Goal: Task Accomplishment & Management: Use online tool/utility

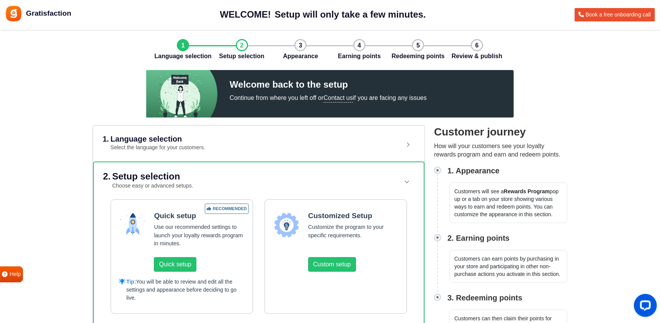
click at [397, 138] on header "1. Language selection Select the language for your customers." at bounding box center [259, 143] width 313 height 35
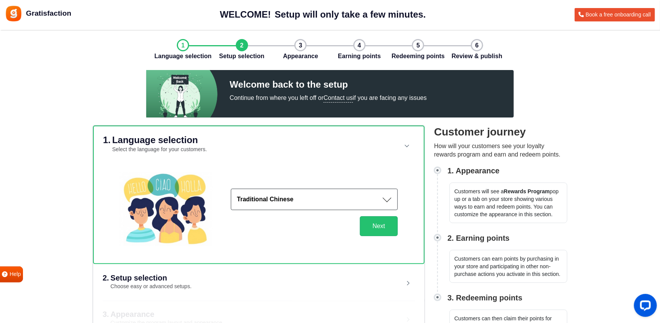
click at [331, 199] on button "Traditional Chinese" at bounding box center [314, 199] width 167 height 21
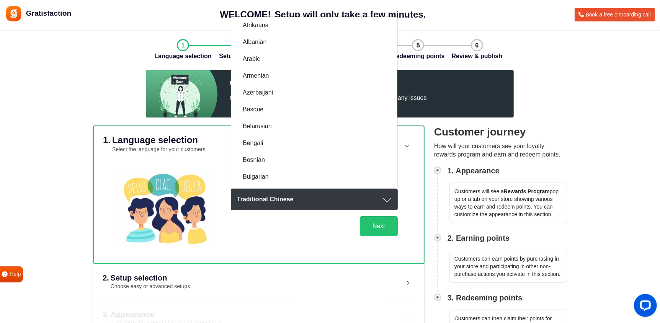
click at [323, 198] on button "Traditional Chinese" at bounding box center [314, 199] width 167 height 21
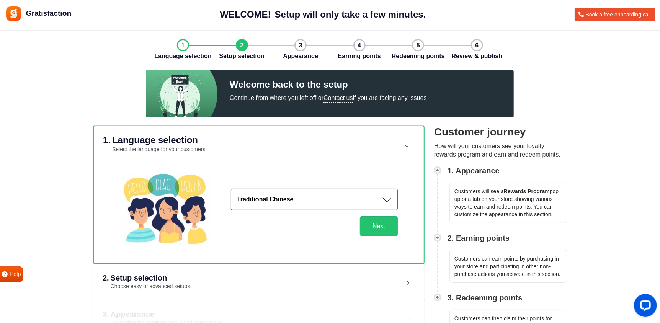
click at [323, 198] on button "Traditional Chinese" at bounding box center [314, 199] width 167 height 21
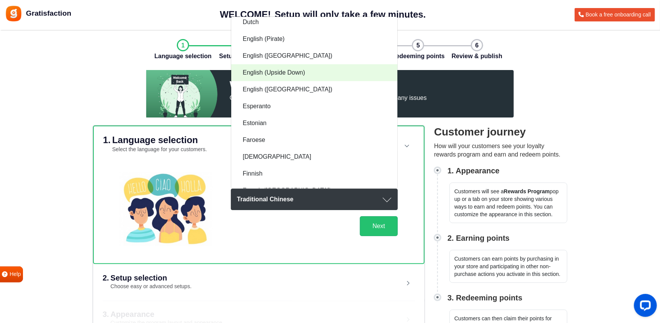
scroll to position [230, 0]
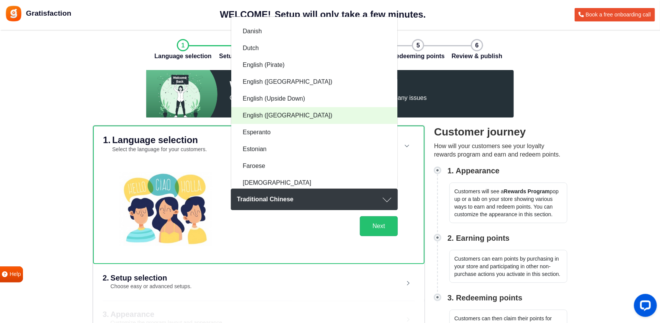
click at [290, 108] on link "English ([GEOGRAPHIC_DATA])" at bounding box center [314, 115] width 166 height 17
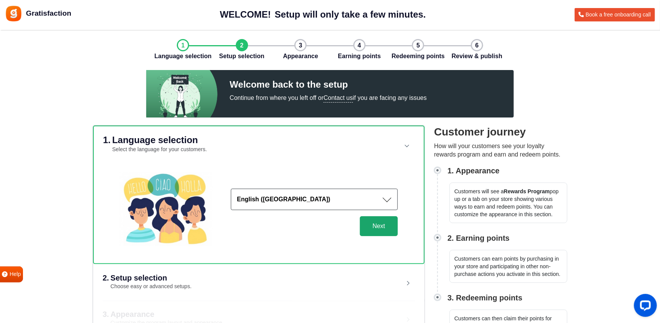
click at [377, 223] on button "Next" at bounding box center [379, 226] width 38 height 20
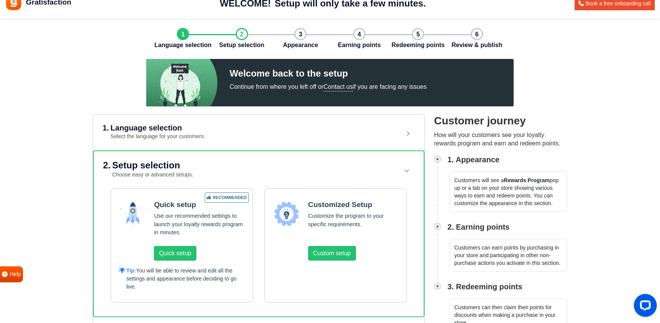
scroll to position [77, 0]
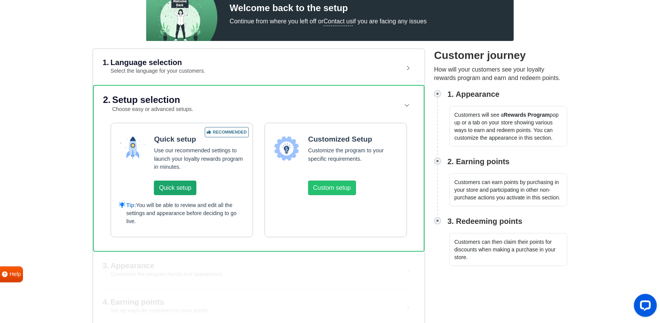
click at [174, 185] on button "Quick setup" at bounding box center [175, 188] width 42 height 15
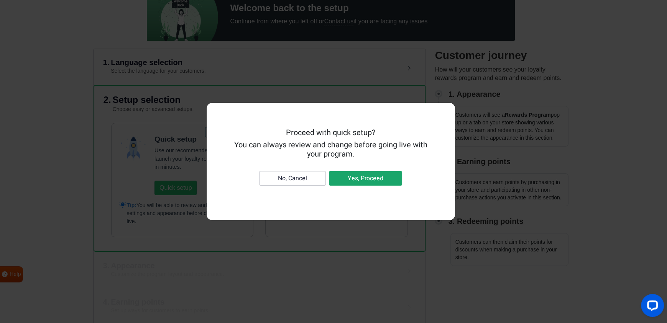
click at [359, 173] on button "Yes, Proceed" at bounding box center [365, 178] width 73 height 15
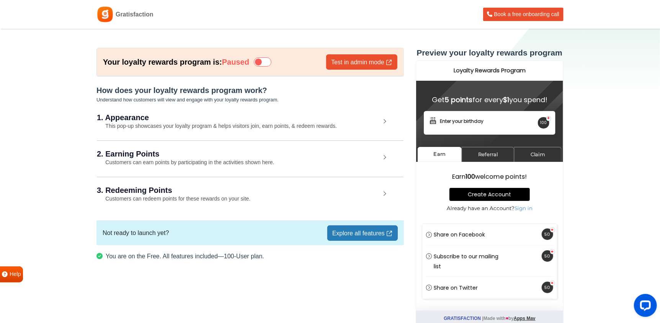
click at [270, 62] on icon at bounding box center [263, 61] width 18 height 9
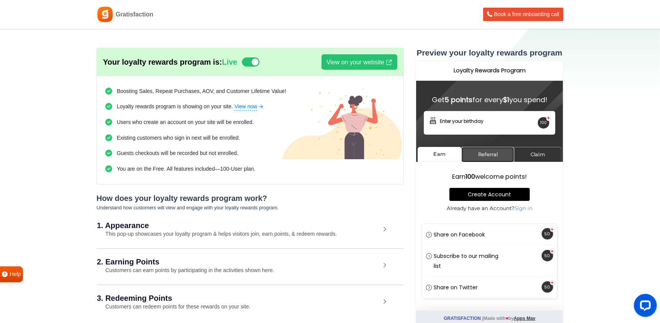
click at [477, 156] on link "Referral" at bounding box center [488, 154] width 52 height 15
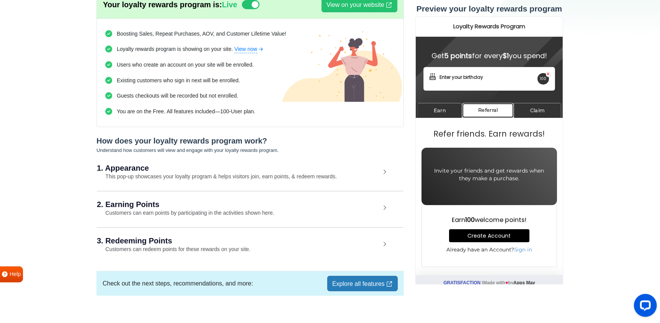
scroll to position [68, 0]
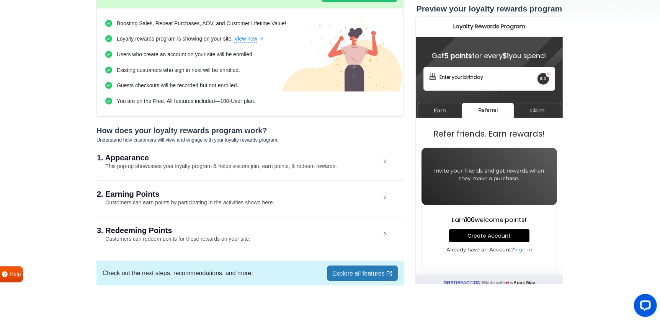
click at [352, 272] on link "Explore all features" at bounding box center [363, 273] width 70 height 15
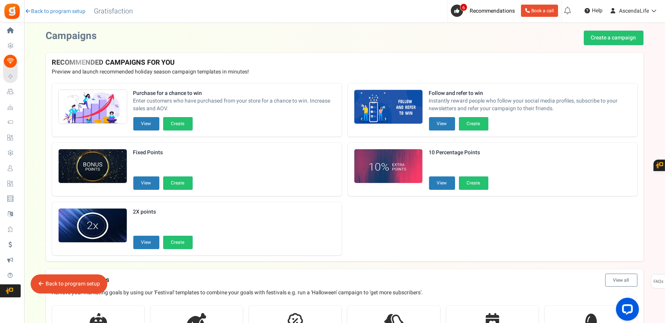
scroll to position [12, 0]
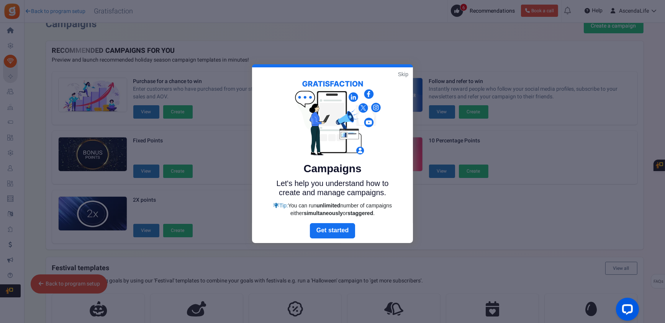
click at [401, 75] on link "Skip" at bounding box center [403, 74] width 10 height 8
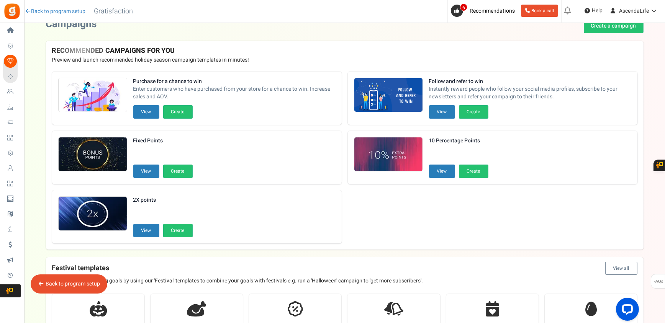
drag, startPoint x: 434, startPoint y: 114, endPoint x: 417, endPoint y: 120, distance: 17.9
click at [417, 120] on div "Follow and refer to win Instantly reward people who follow your social media pr…" at bounding box center [493, 98] width 290 height 53
click at [431, 115] on button "View" at bounding box center [442, 111] width 26 height 13
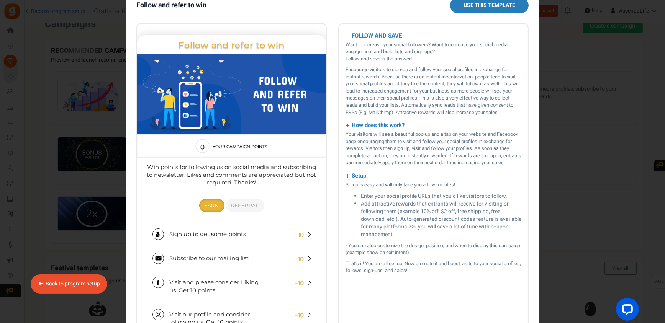
scroll to position [0, 0]
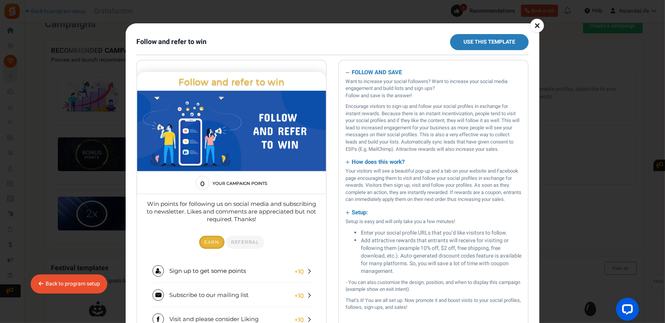
click at [535, 24] on link "×" at bounding box center [537, 26] width 14 height 14
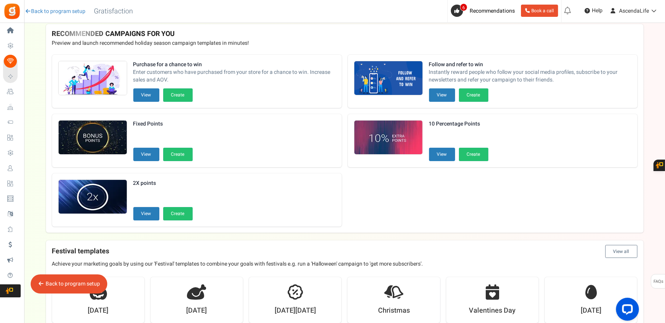
scroll to position [203, 0]
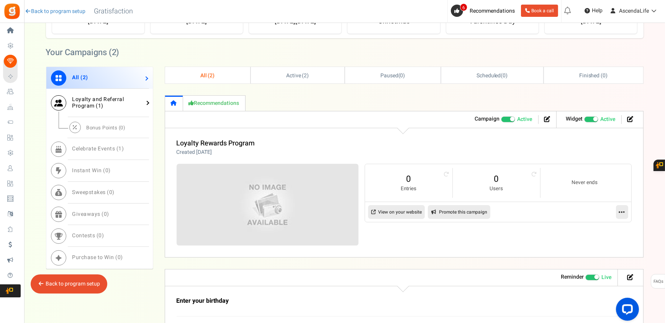
click at [127, 110] on link "Loyalty and Referral Program ( 1 )" at bounding box center [99, 103] width 107 height 28
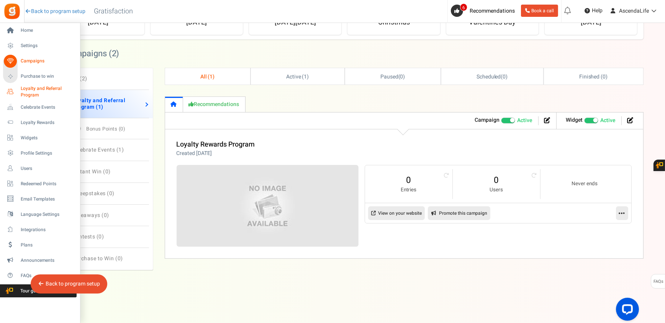
click at [49, 92] on span "Loyalty and Referral Program" at bounding box center [49, 91] width 56 height 13
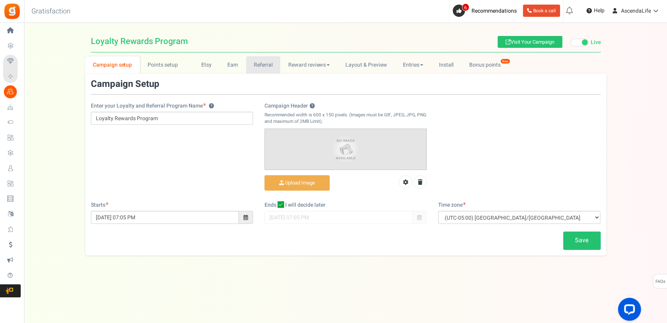
click at [265, 65] on link "Referral" at bounding box center [263, 64] width 34 height 17
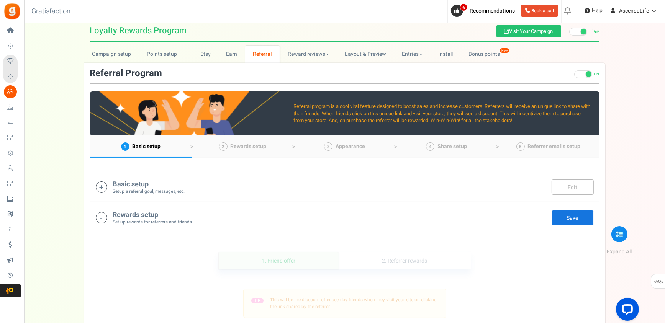
scroll to position [77, 0]
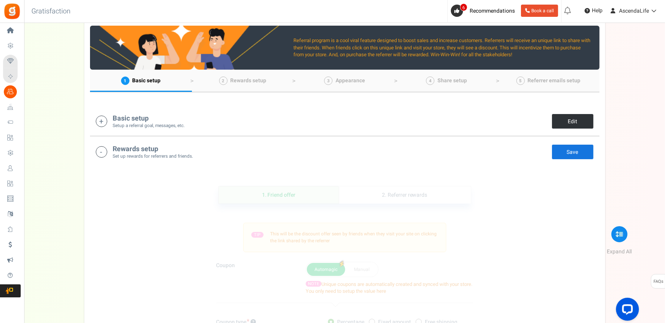
click at [573, 120] on link "Edit" at bounding box center [573, 121] width 42 height 15
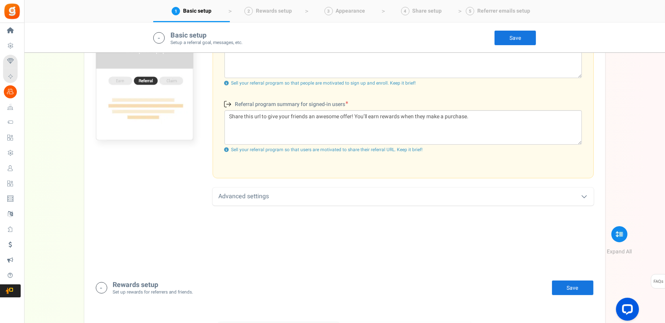
scroll to position [313, 0]
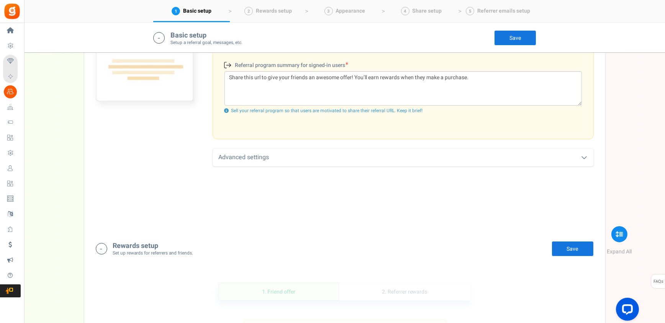
click at [396, 151] on div "Advanced settings" at bounding box center [403, 158] width 381 height 18
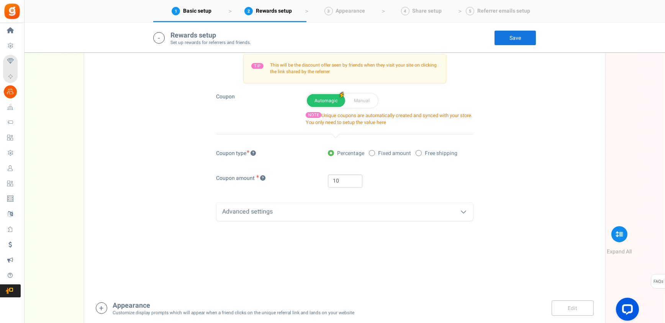
scroll to position [581, 0]
click at [419, 212] on div "Advanced settings" at bounding box center [344, 210] width 257 height 18
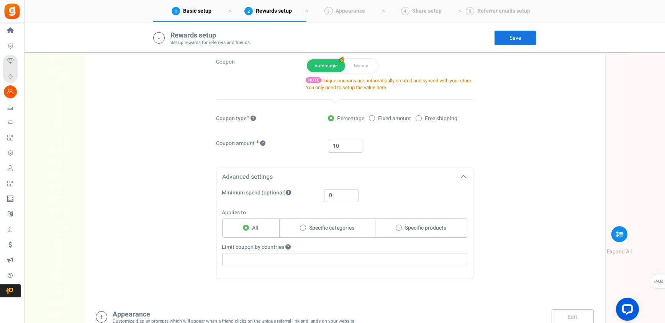
scroll to position [620, 0]
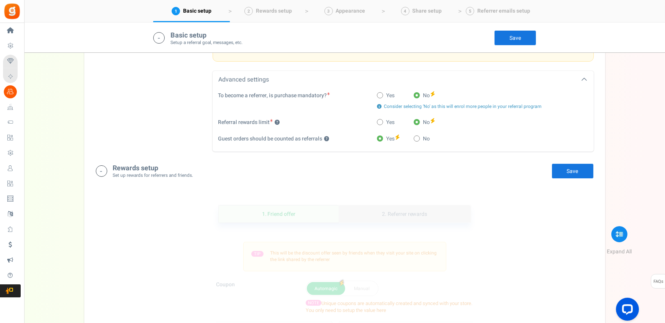
click at [397, 213] on link "2. Referrer rewards" at bounding box center [405, 214] width 132 height 17
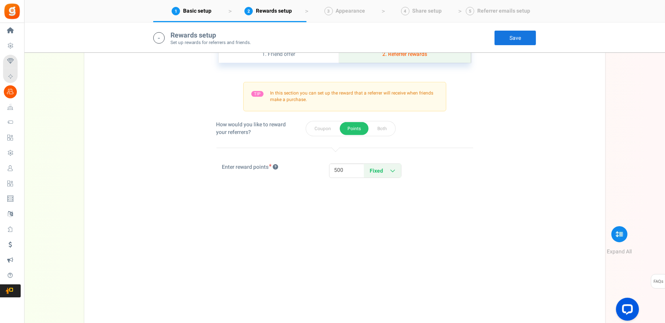
scroll to position [549, 0]
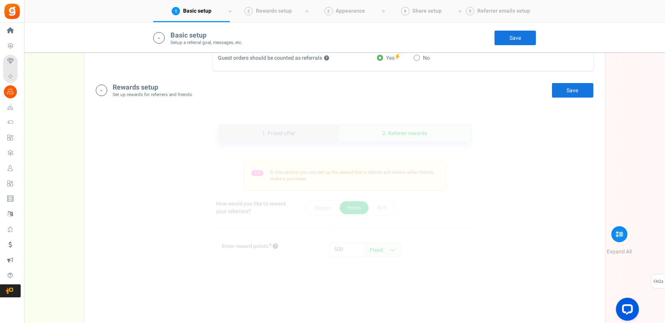
click at [303, 133] on link "1. Friend offer" at bounding box center [279, 133] width 120 height 17
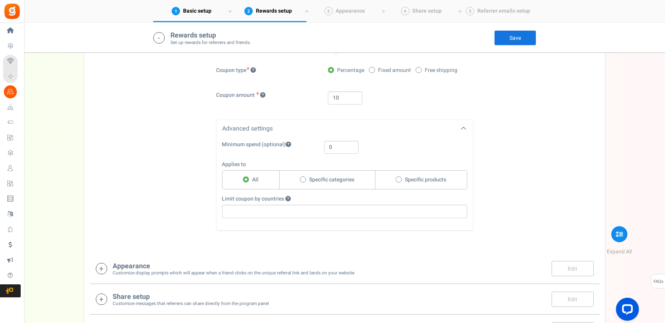
scroll to position [736, 0]
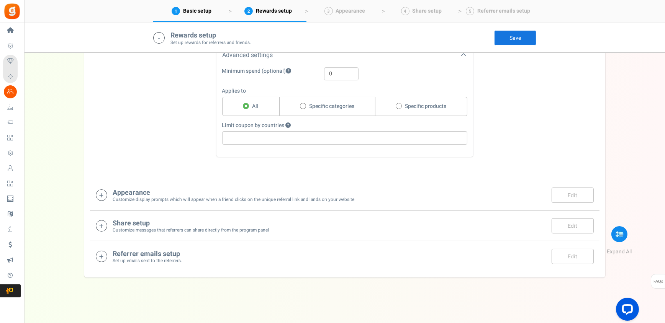
click at [341, 195] on h4 "Appearance" at bounding box center [234, 193] width 242 height 8
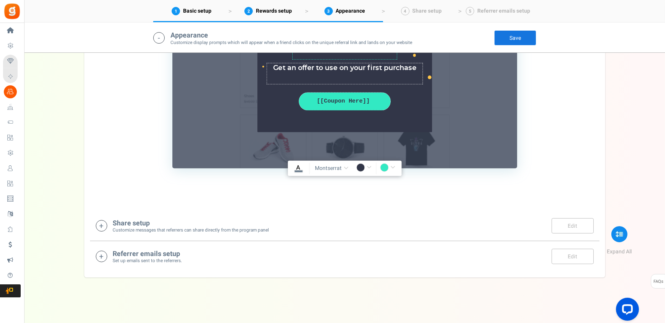
click at [320, 214] on div "Share setup Customize messages that referrers can share directly from the progr…" at bounding box center [345, 226] width 510 height 31
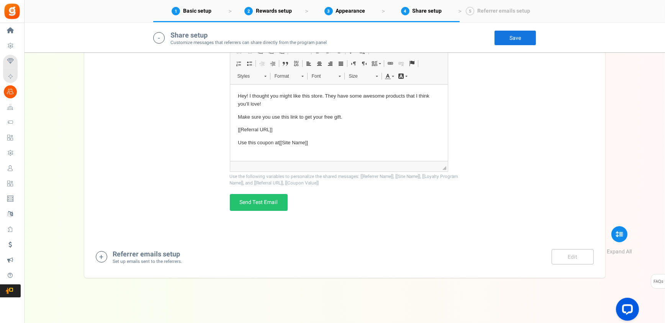
click at [324, 254] on div "Referrer emails setup Set up emails sent to the referrers. Edit Save Save" at bounding box center [345, 257] width 498 height 16
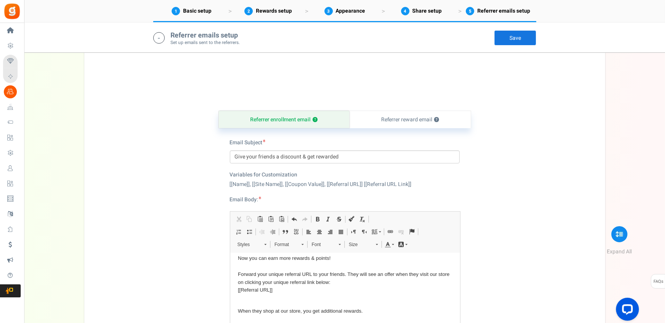
scroll to position [1619, 0]
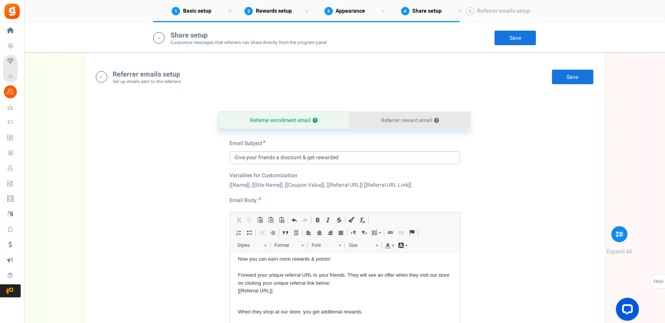
click at [446, 123] on link "Referrer reward email ?" at bounding box center [409, 120] width 121 height 17
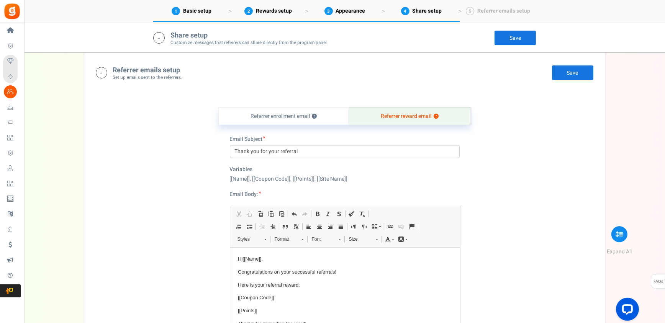
scroll to position [0, 0]
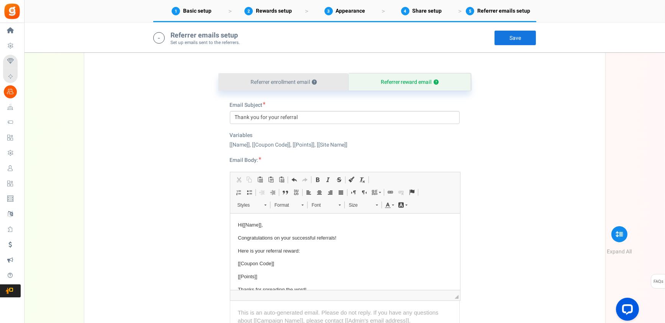
click at [314, 87] on link "Referrer enrollment email ?" at bounding box center [284, 82] width 130 height 17
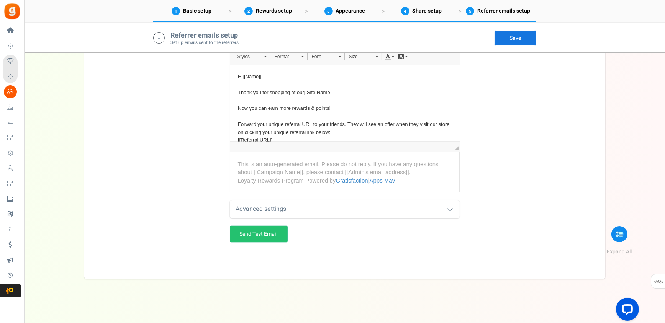
scroll to position [1808, 0]
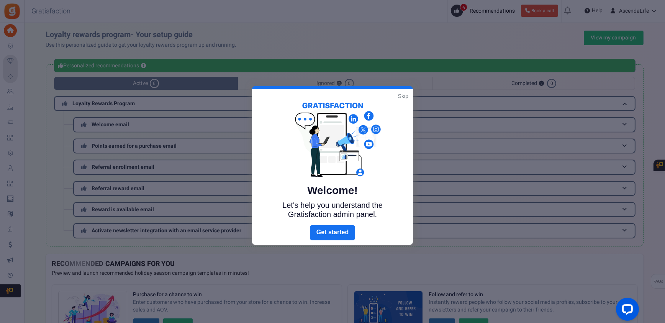
click at [401, 97] on link "Skip" at bounding box center [403, 96] width 10 height 8
